Goal: Task Accomplishment & Management: Complete application form

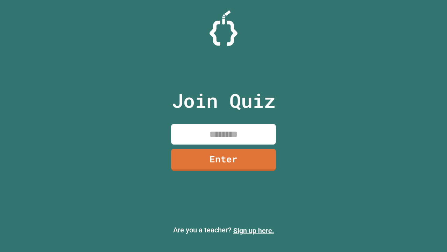
click at [254, 230] on link "Sign up here." at bounding box center [253, 230] width 41 height 8
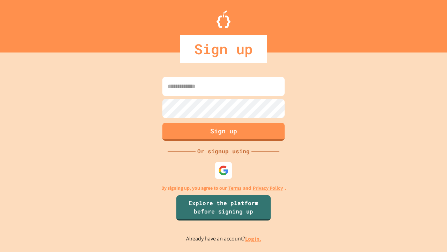
click at [254, 238] on link "Log in." at bounding box center [253, 238] width 16 height 7
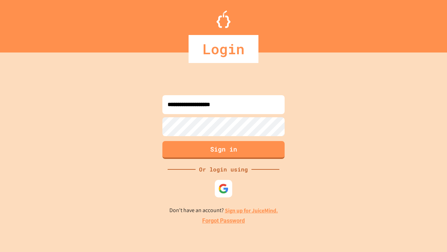
type input "**********"
